Goal: Check status: Check status

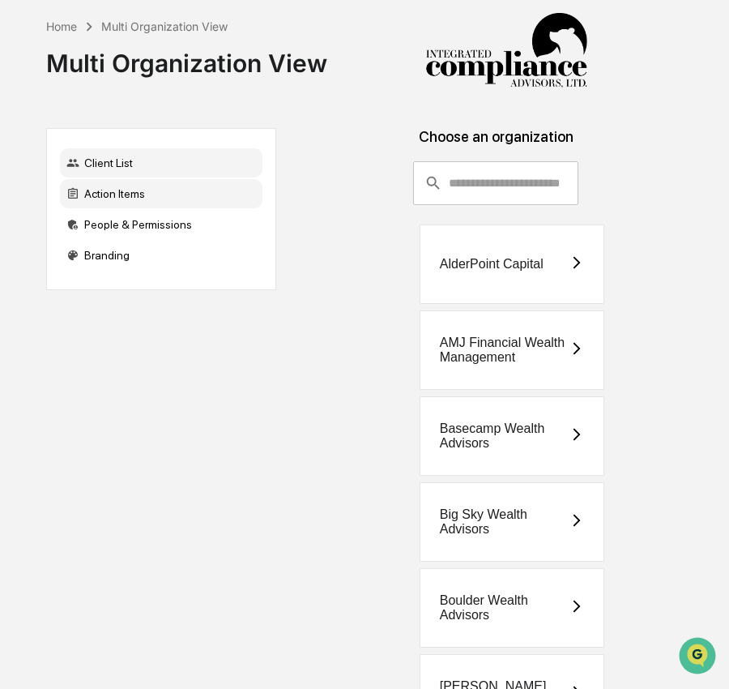
click at [177, 195] on div "Action Items" at bounding box center [161, 193] width 203 height 29
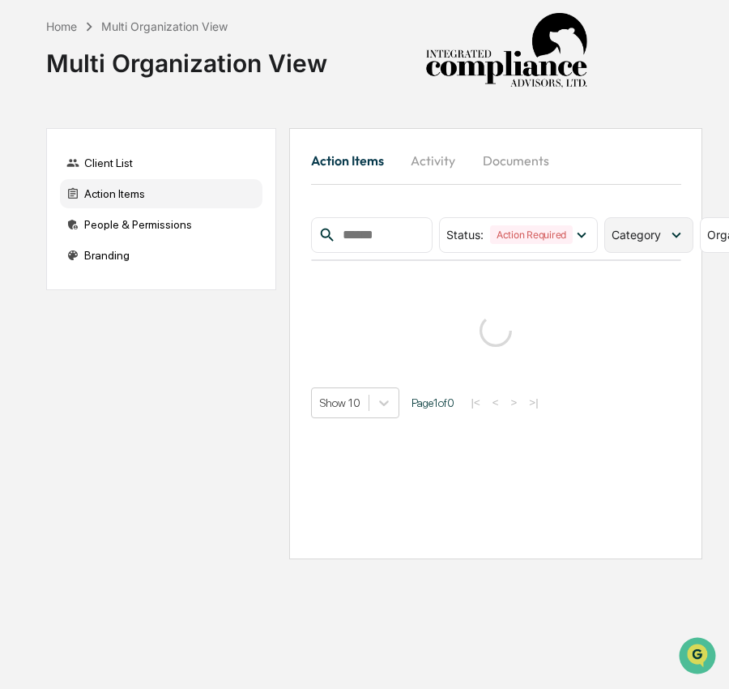
click at [633, 236] on span "Category" at bounding box center [636, 235] width 49 height 14
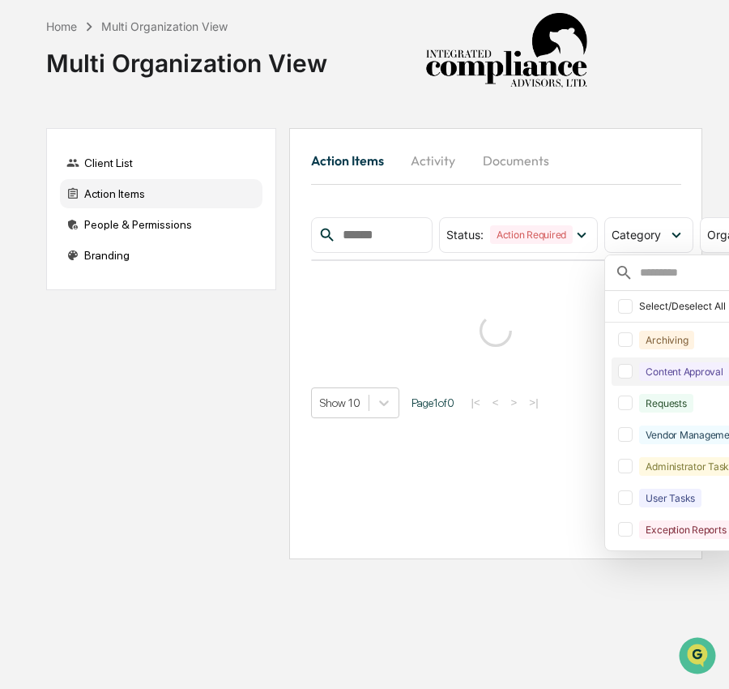
click at [669, 366] on div "Content Approval" at bounding box center [684, 371] width 90 height 19
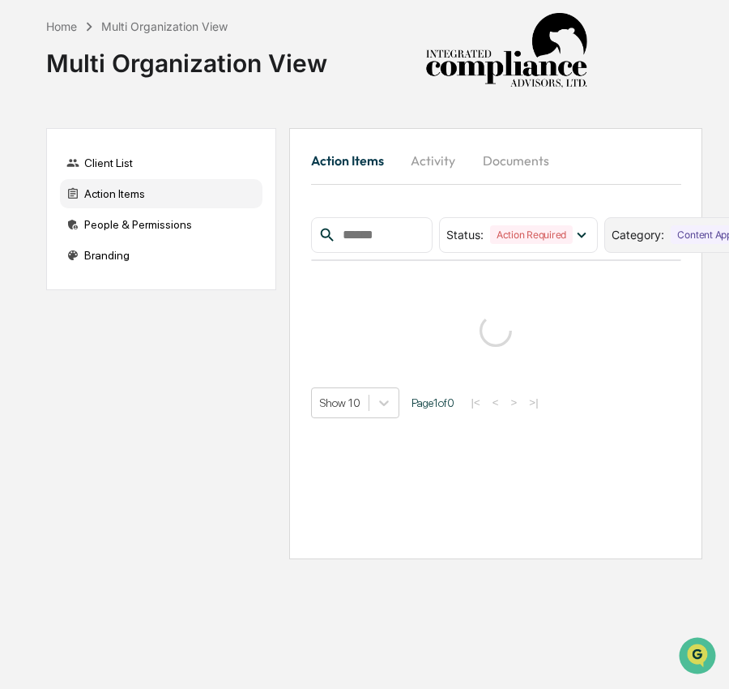
click at [655, 225] on div "Category : Content Approval" at bounding box center [696, 235] width 182 height 36
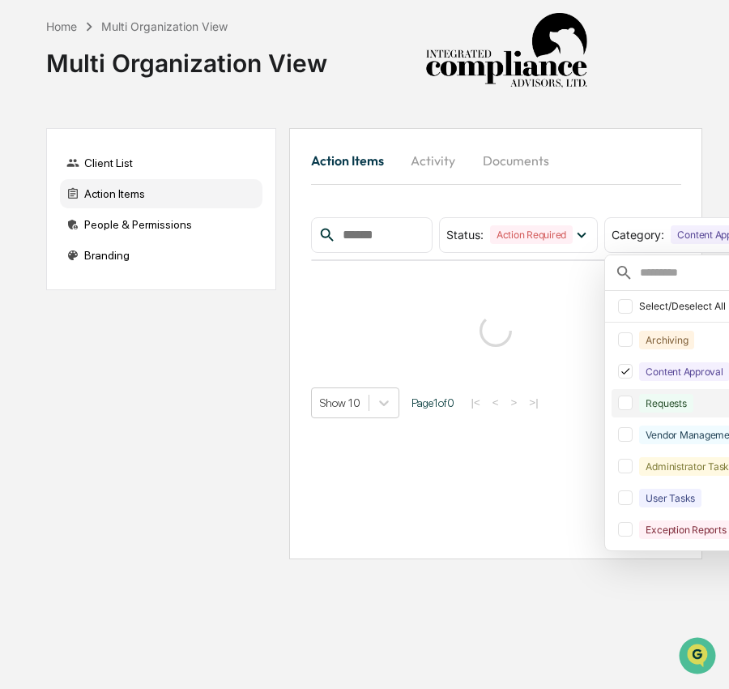
click at [671, 397] on div "Requests" at bounding box center [665, 403] width 53 height 19
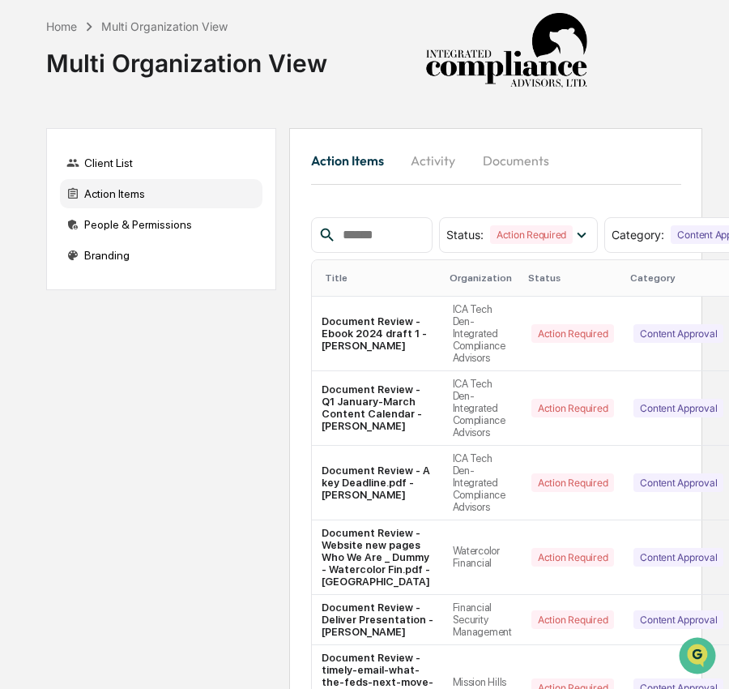
click at [239, 485] on div "Client List Action Items People & Permissions Branding Action Items Activity Do…" at bounding box center [374, 595] width 656 height 934
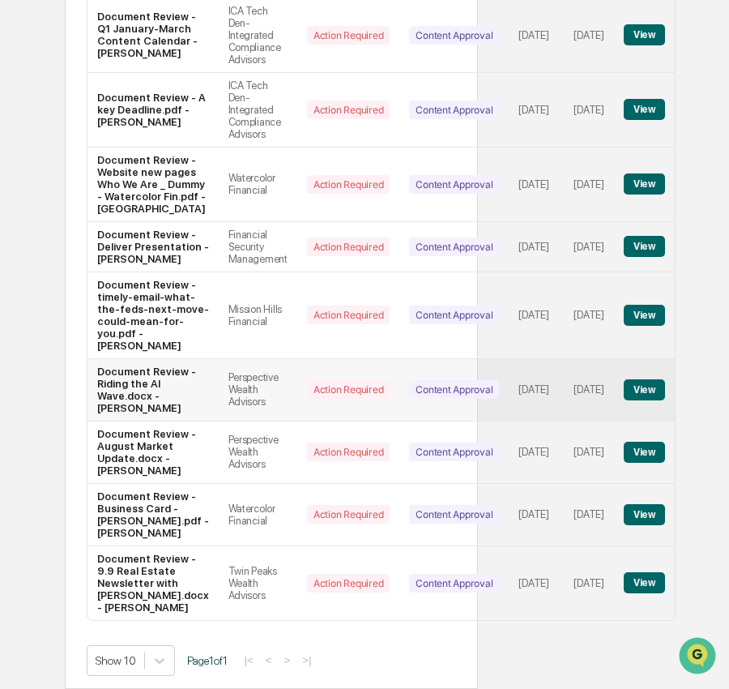
scroll to position [489, 224]
click at [655, 400] on button "View" at bounding box center [644, 389] width 41 height 21
